Goal: Find specific page/section: Find specific page/section

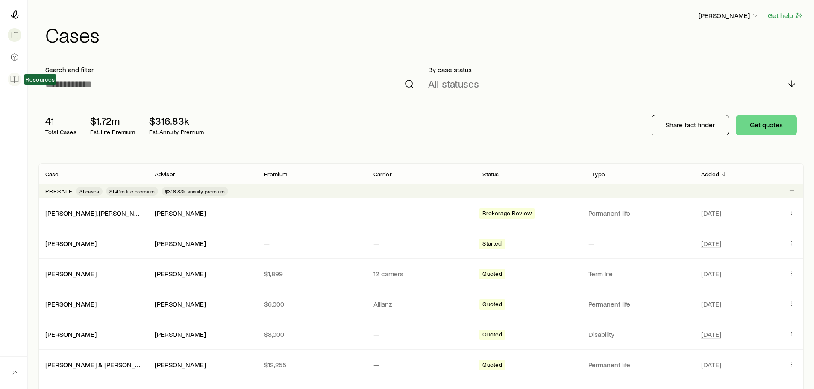
click at [16, 79] on icon at bounding box center [14, 79] width 9 height 9
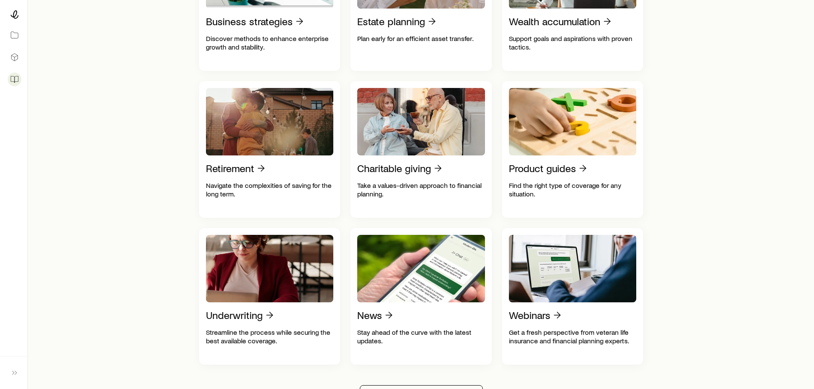
scroll to position [171, 0]
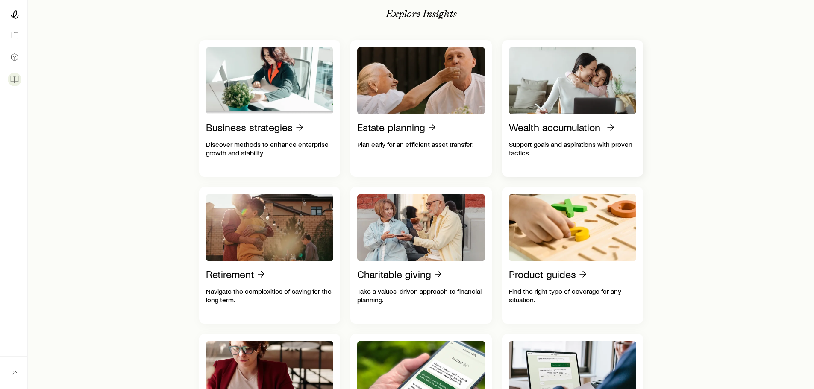
click at [550, 133] on p "Wealth accumulation" at bounding box center [554, 127] width 91 height 12
